Goal: Task Accomplishment & Management: Use online tool/utility

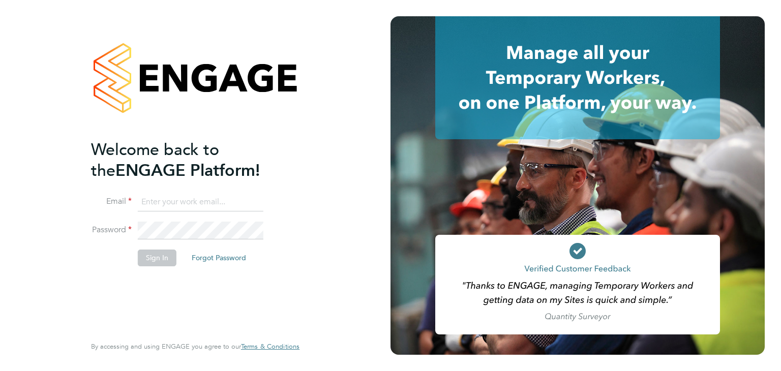
type input "martina@acr-ltd.co.uk"
click at [155, 260] on button "Sign In" at bounding box center [157, 258] width 39 height 16
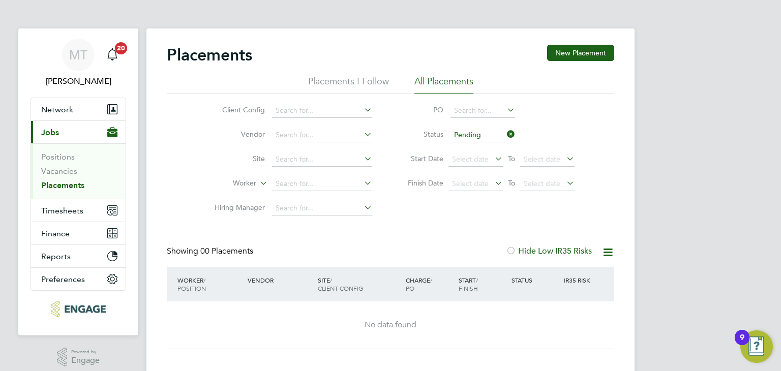
click at [505, 133] on icon at bounding box center [505, 134] width 0 height 14
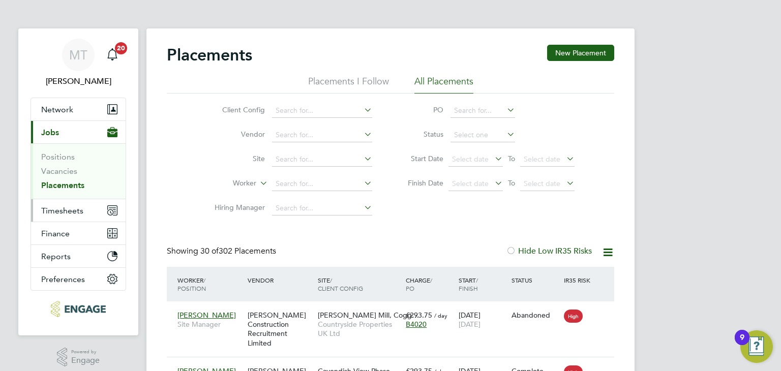
click at [56, 209] on span "Timesheets" at bounding box center [62, 211] width 42 height 10
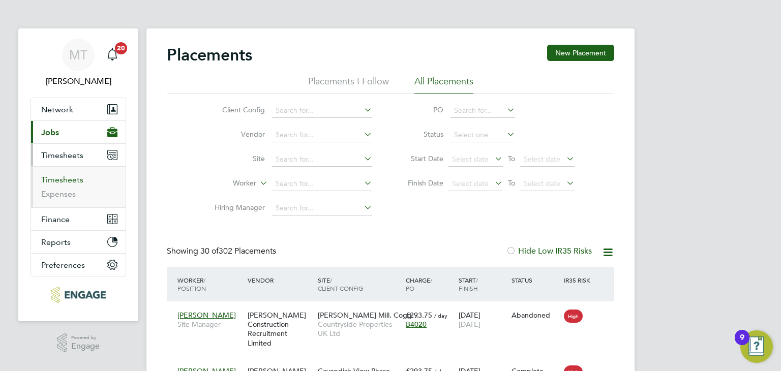
click at [59, 177] on link "Timesheets" at bounding box center [62, 180] width 42 height 10
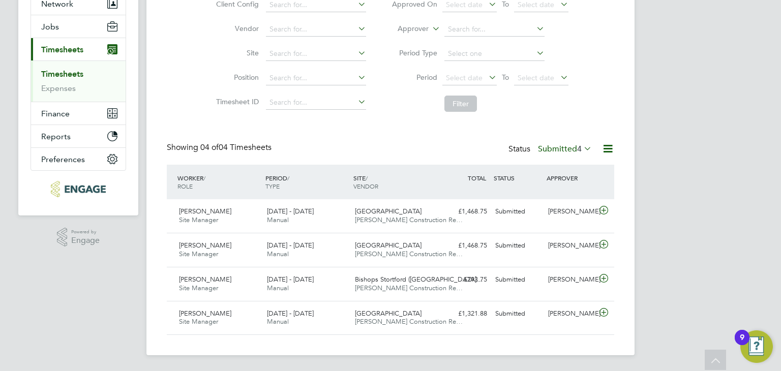
click at [577, 146] on span "4" at bounding box center [579, 149] width 5 height 10
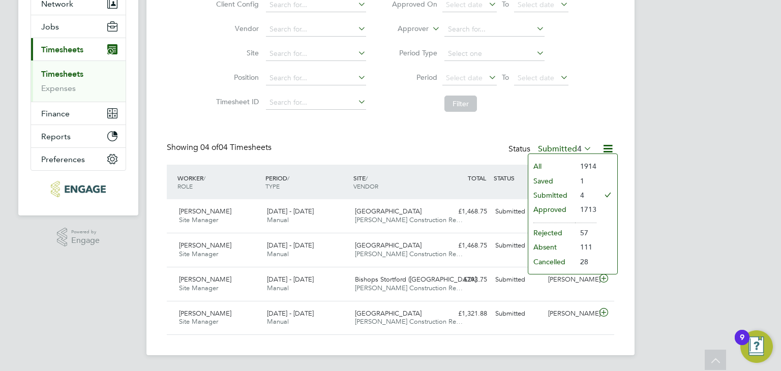
click at [546, 207] on li "Approved" at bounding box center [551, 209] width 47 height 14
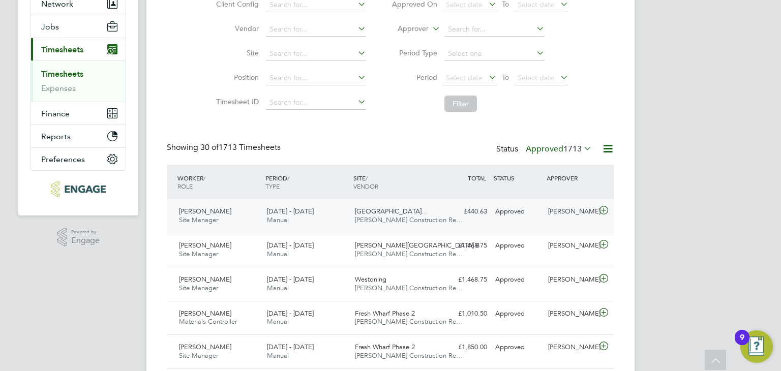
click at [605, 208] on icon at bounding box center [603, 210] width 13 height 8
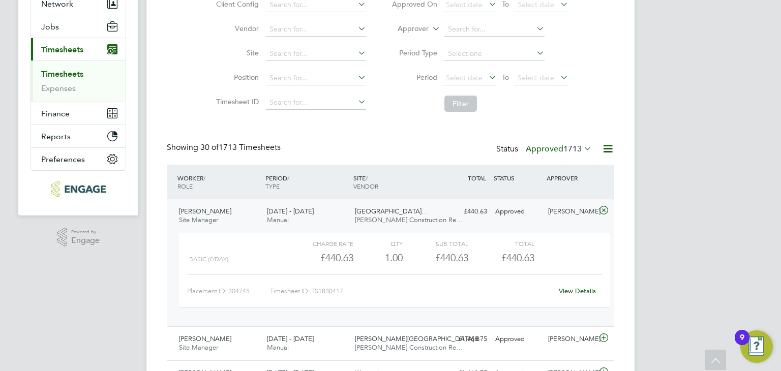
click at [571, 288] on link "View Details" at bounding box center [577, 291] width 37 height 9
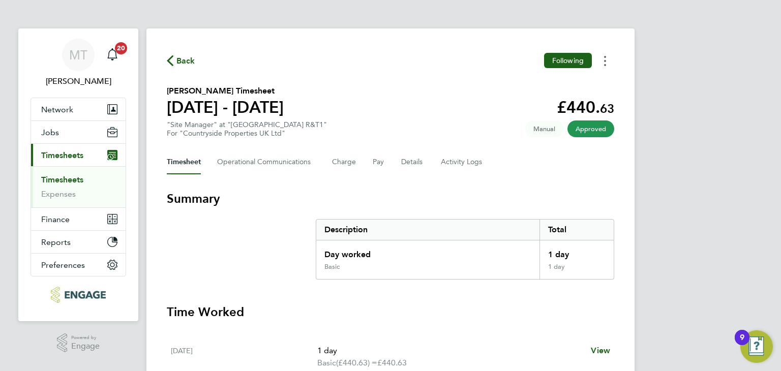
click at [606, 63] on button "Timesheets Menu" at bounding box center [605, 61] width 18 height 16
click at [559, 78] on link "Download timesheet" at bounding box center [553, 83] width 122 height 20
